Goal: Find specific page/section: Find specific page/section

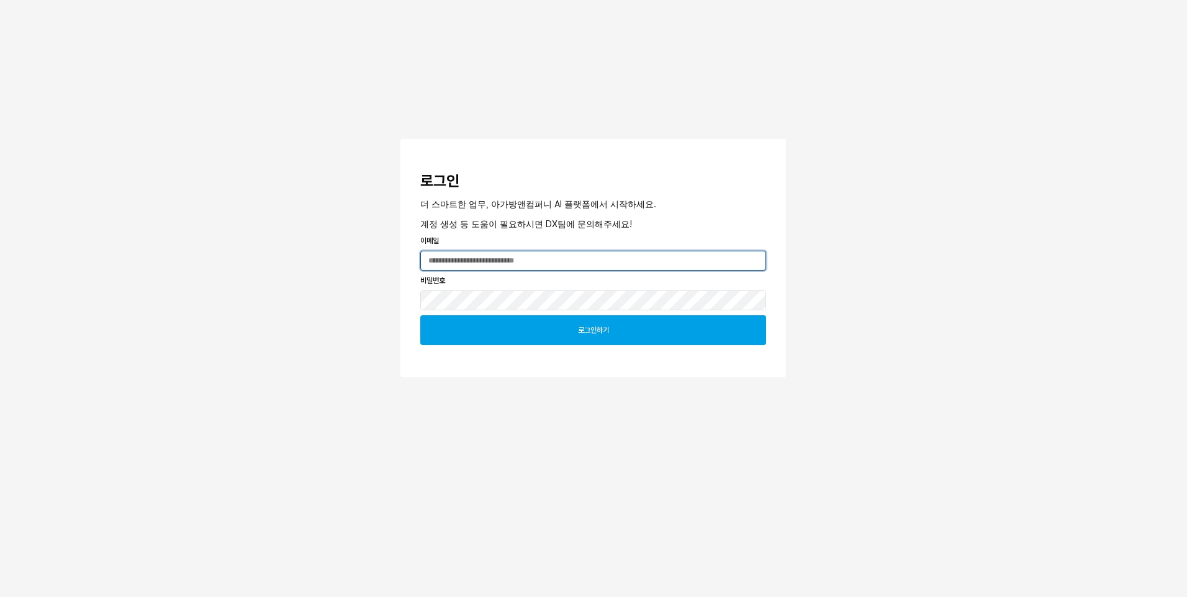
type input "**********"
click at [629, 329] on div "로그인하기" at bounding box center [593, 330] width 335 height 29
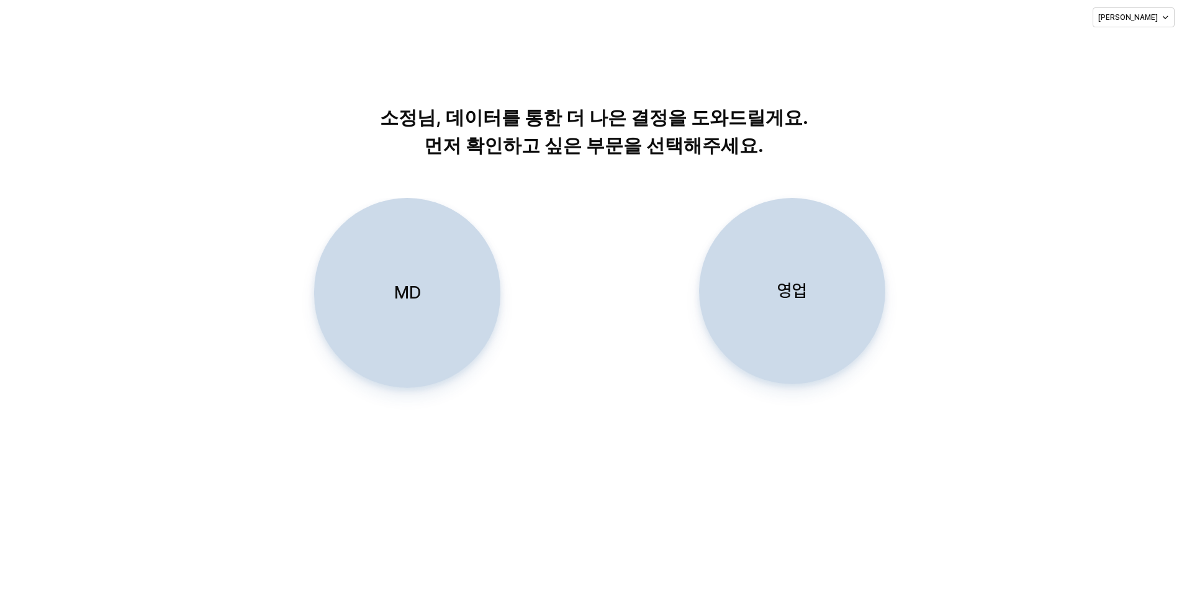
click at [414, 296] on p "MD" at bounding box center [407, 292] width 27 height 23
